Goal: Task Accomplishment & Management: Manage account settings

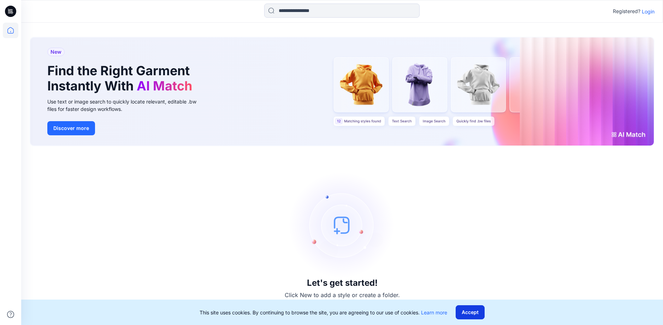
click at [480, 309] on button "Accept" at bounding box center [470, 312] width 29 height 14
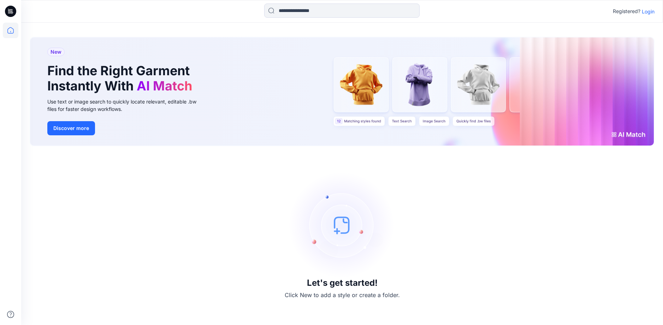
click at [648, 13] on p "Login" at bounding box center [648, 11] width 13 height 7
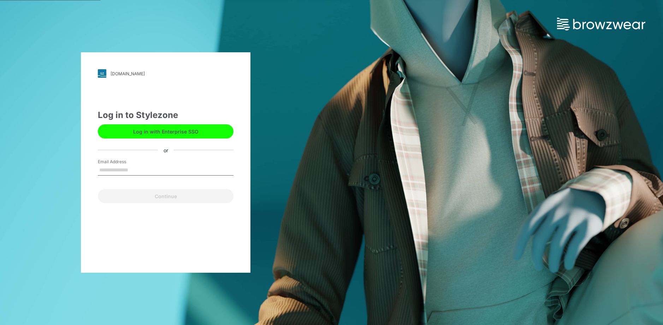
click at [163, 173] on input "Email Address" at bounding box center [166, 170] width 136 height 11
type input "**********"
click at [157, 197] on button "Continue" at bounding box center [166, 196] width 136 height 14
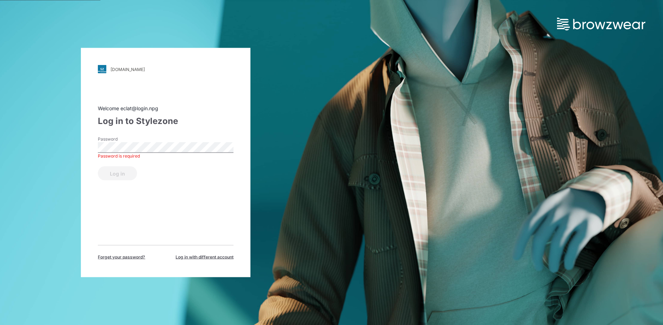
click at [83, 185] on div "[DOMAIN_NAME] Loading... Welcome eclat@login.npg Log in to Stylezone Password P…" at bounding box center [165, 162] width 169 height 229
click at [170, 125] on div "Log in to Stylezone" at bounding box center [166, 121] width 136 height 13
click at [120, 173] on button "Log in" at bounding box center [117, 173] width 39 height 14
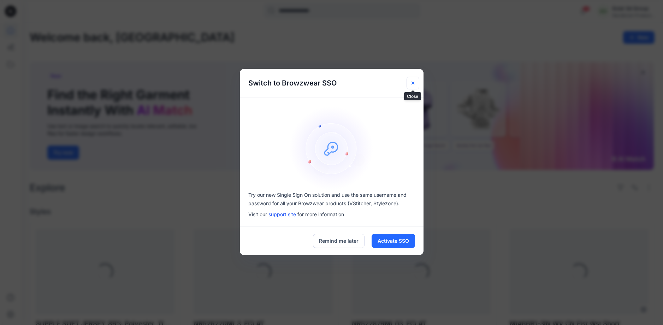
click at [411, 81] on icon "Close" at bounding box center [413, 83] width 6 height 6
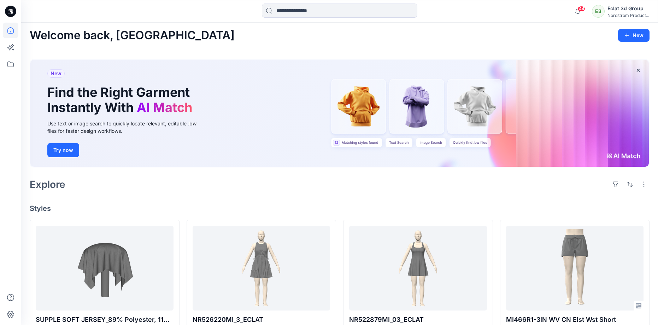
scroll to position [177, 0]
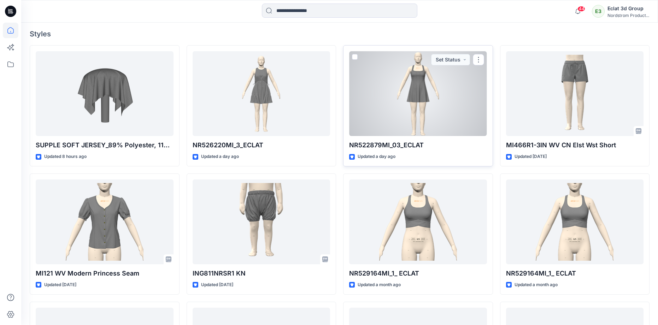
click at [439, 109] on div at bounding box center [418, 93] width 138 height 85
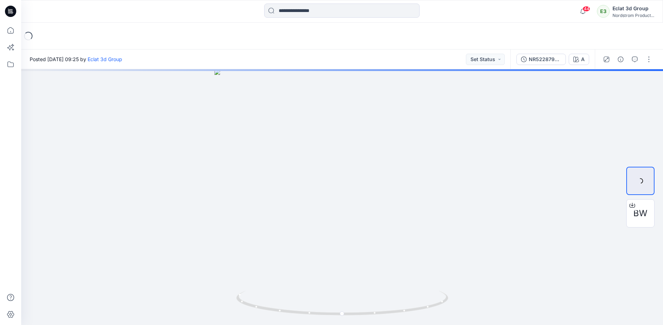
click at [242, 36] on div "Loading..." at bounding box center [342, 36] width 642 height 27
click at [234, 42] on div "Loading..." at bounding box center [342, 36] width 642 height 27
